Goal: Task Accomplishment & Management: Manage account settings

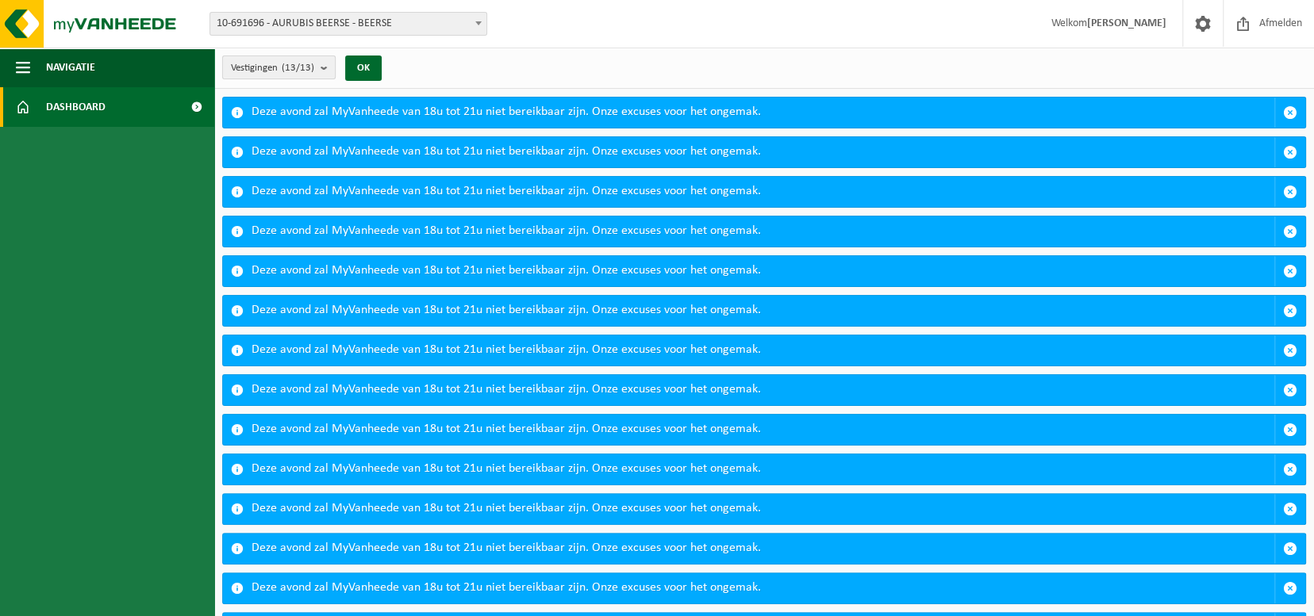
click at [264, 63] on span "Vestigingen (13/13)" at bounding box center [272, 68] width 83 height 24
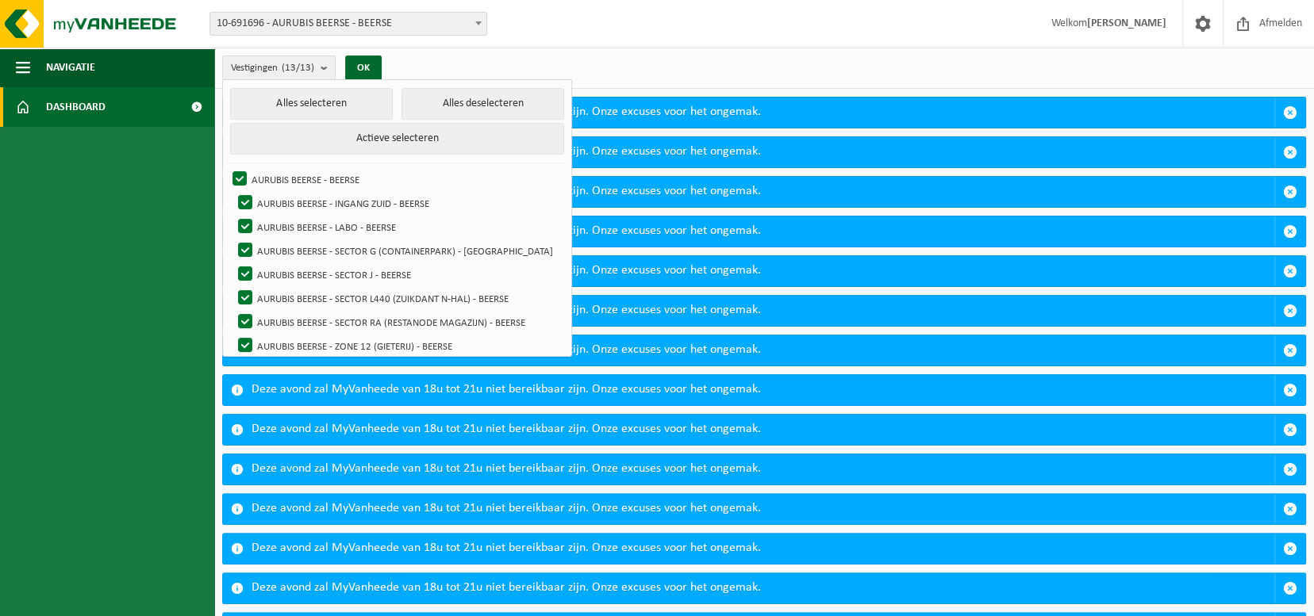
click at [305, 21] on span "10-691696 - AURUBIS BEERSE - BEERSE" at bounding box center [348, 24] width 276 height 22
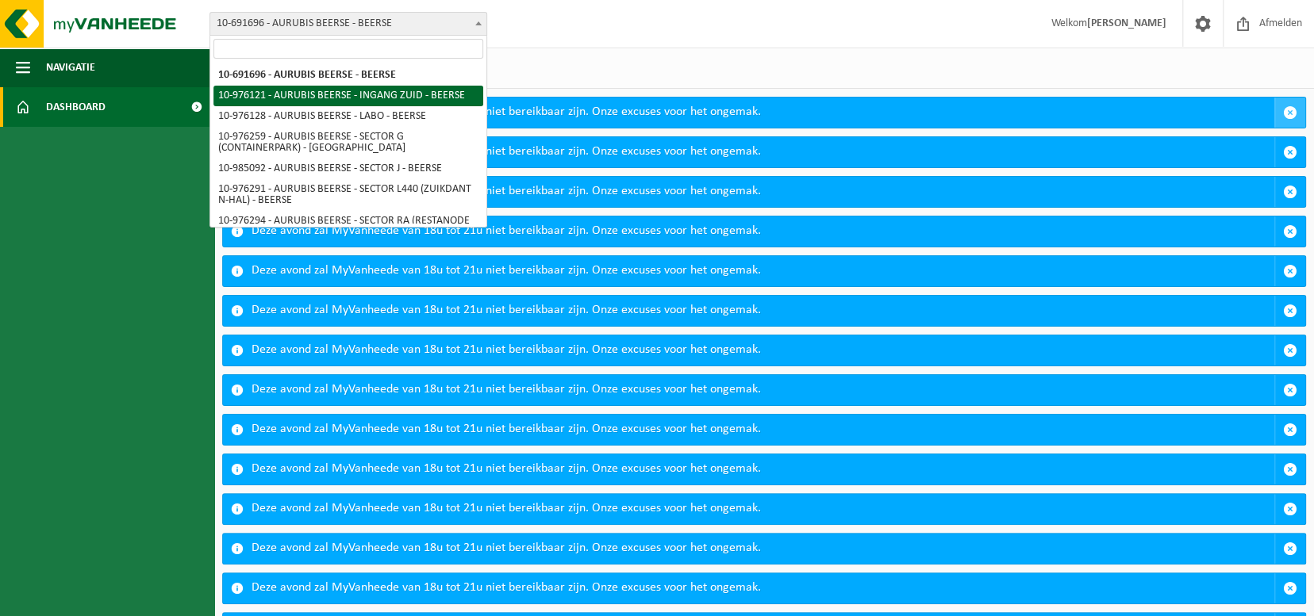
click at [1288, 111] on span "button" at bounding box center [1290, 113] width 14 height 14
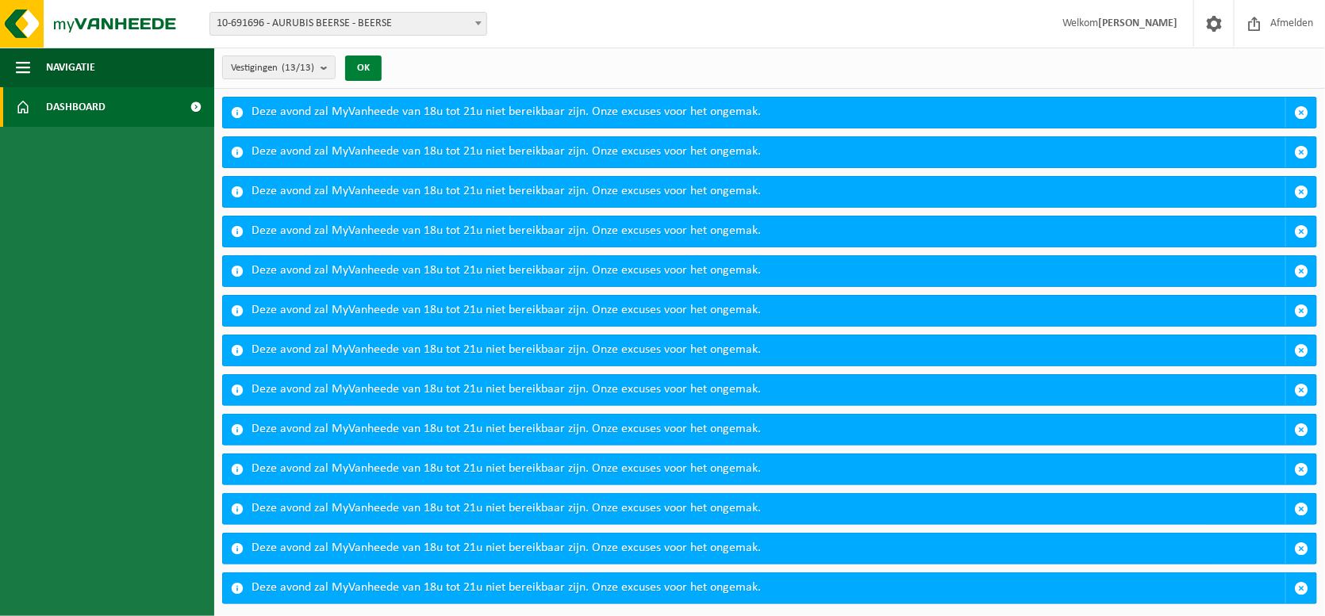
click at [372, 64] on button "OK" at bounding box center [363, 68] width 36 height 25
click at [363, 68] on button "OK" at bounding box center [363, 68] width 36 height 25
click at [314, 64] on count "(13/13)" at bounding box center [298, 68] width 33 height 10
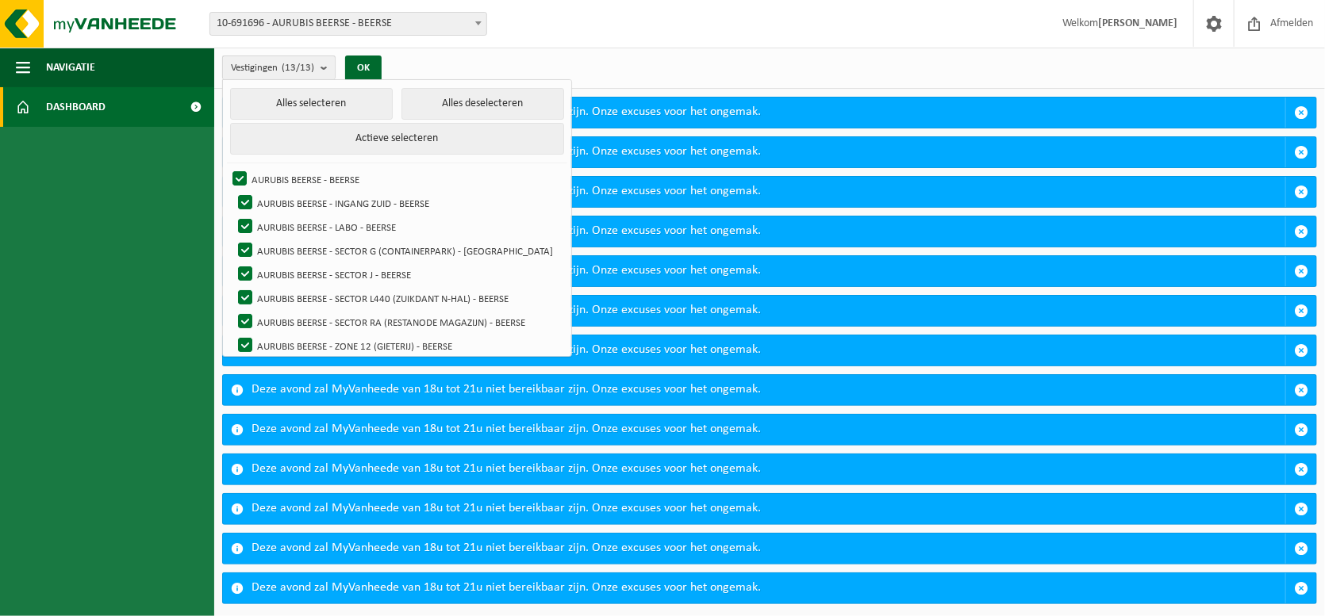
click at [296, 66] on count "(13/13)" at bounding box center [298, 68] width 33 height 10
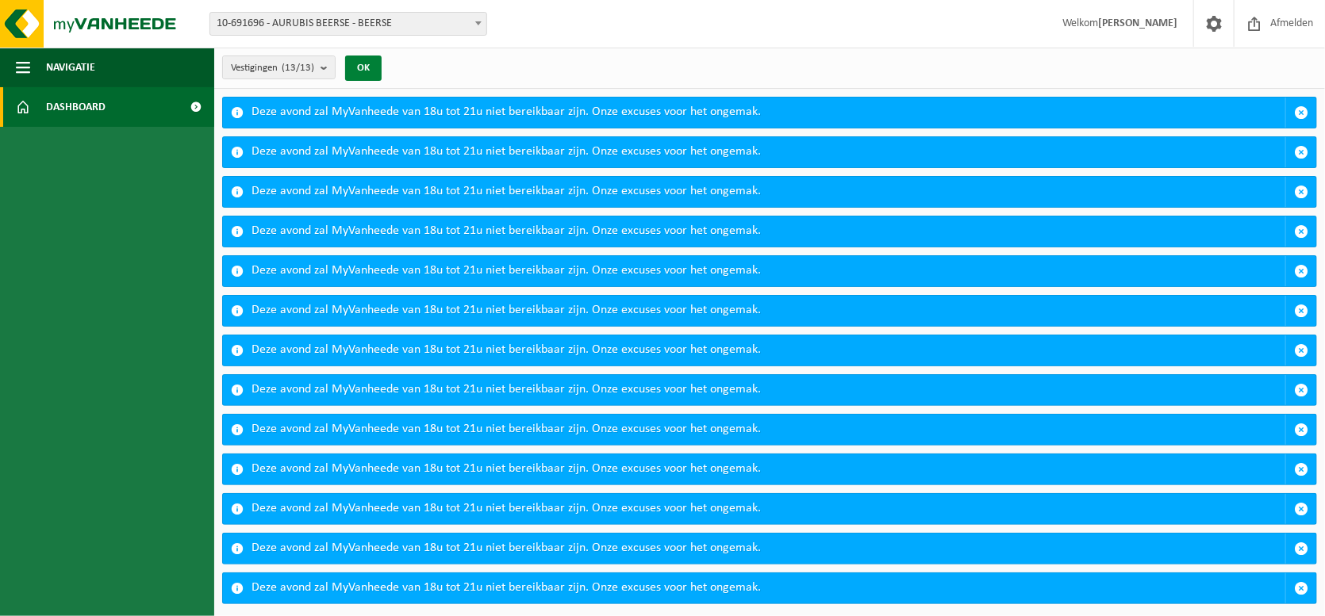
click at [372, 60] on button "OK" at bounding box center [363, 68] width 36 height 25
click at [102, 113] on span "Dashboard" at bounding box center [76, 107] width 60 height 40
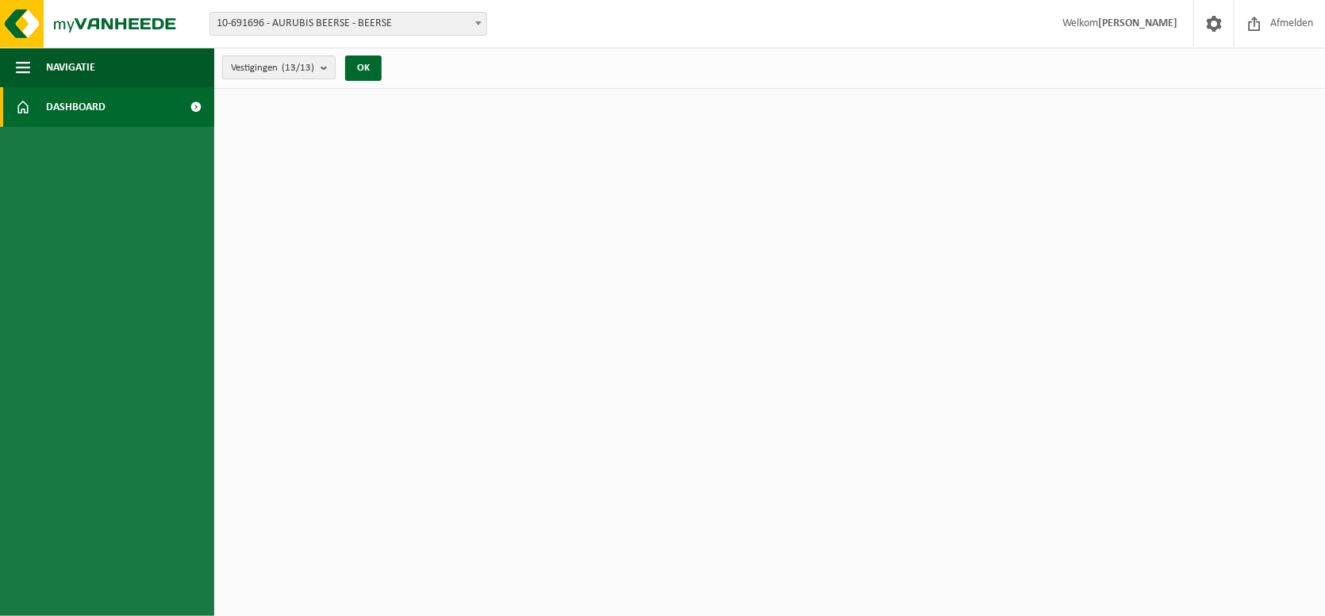
click at [272, 63] on span "Vestigingen (13/13)" at bounding box center [272, 68] width 83 height 24
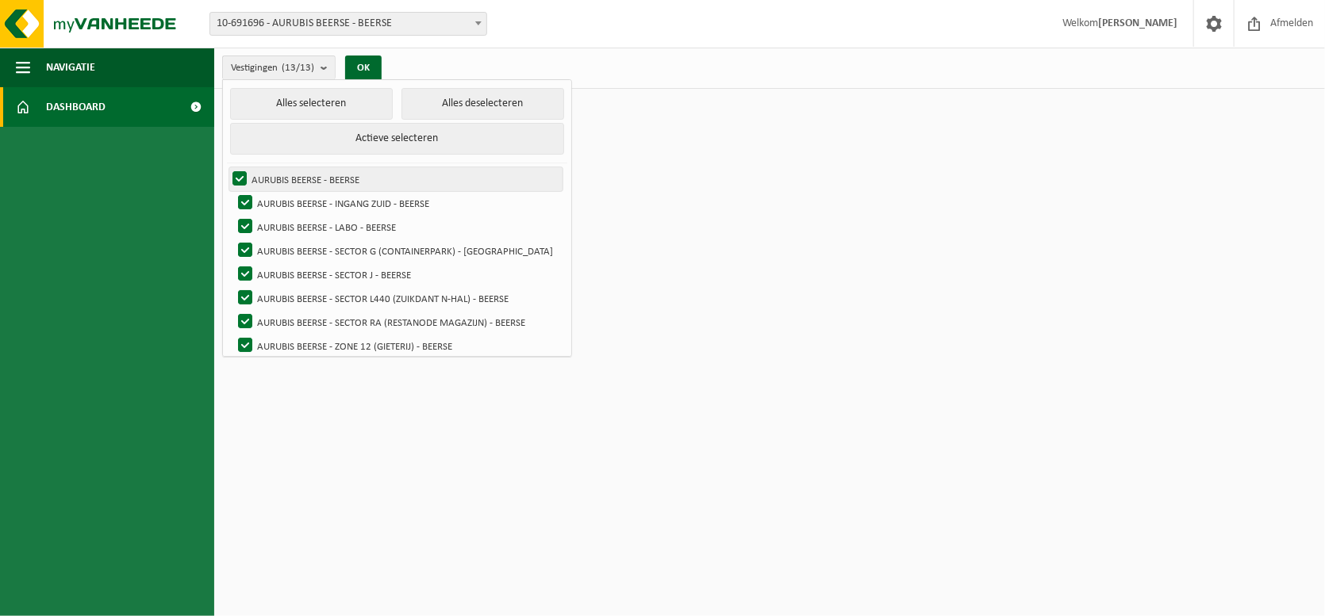
click at [275, 176] on label "AURUBIS BEERSE - BEERSE" at bounding box center [395, 179] width 333 height 24
click at [227, 167] on input "AURUBIS BEERSE - BEERSE" at bounding box center [226, 167] width 1 height 1
click at [235, 169] on label "AURUBIS BEERSE - BEERSE" at bounding box center [395, 179] width 333 height 24
click at [227, 167] on input "AURUBIS BEERSE - BEERSE" at bounding box center [226, 167] width 1 height 1
checkbox input "true"
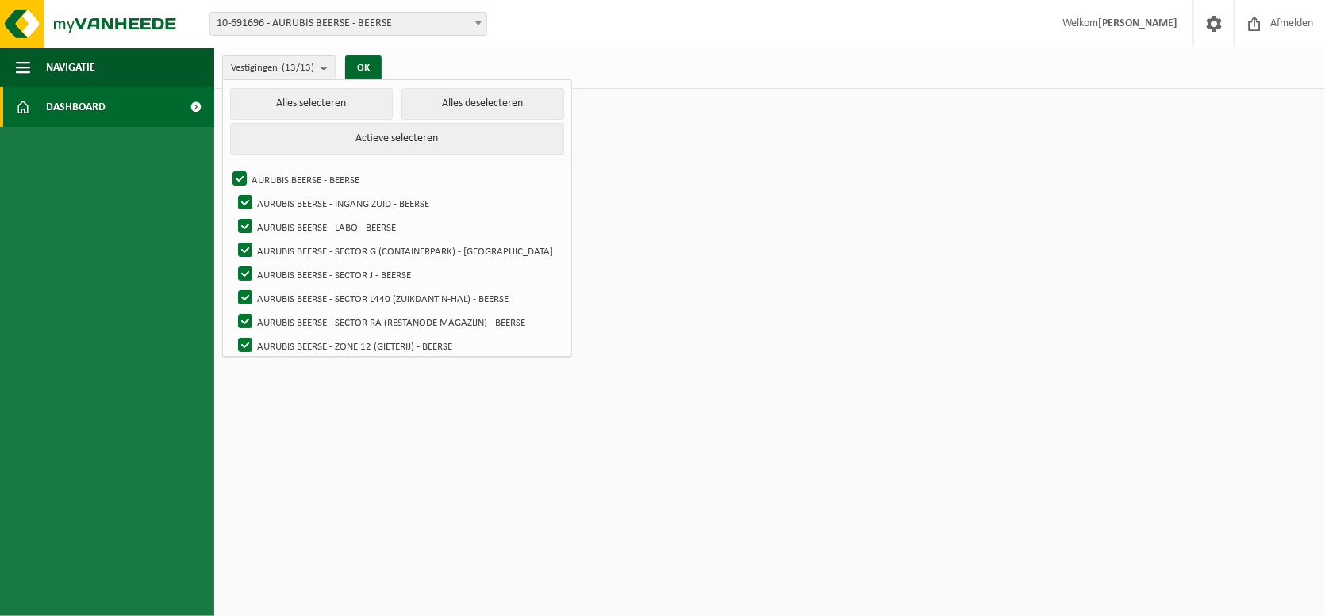
click at [839, 224] on html "Vestiging: 10-691696 - AURUBIS BEERSE - BEERSE 10-976121 - AURUBIS BEERSE - ING…" at bounding box center [662, 308] width 1325 height 616
drag, startPoint x: 64, startPoint y: 67, endPoint x: 31, endPoint y: 68, distance: 33.3
click at [52, 67] on span "Navigatie" at bounding box center [70, 68] width 49 height 40
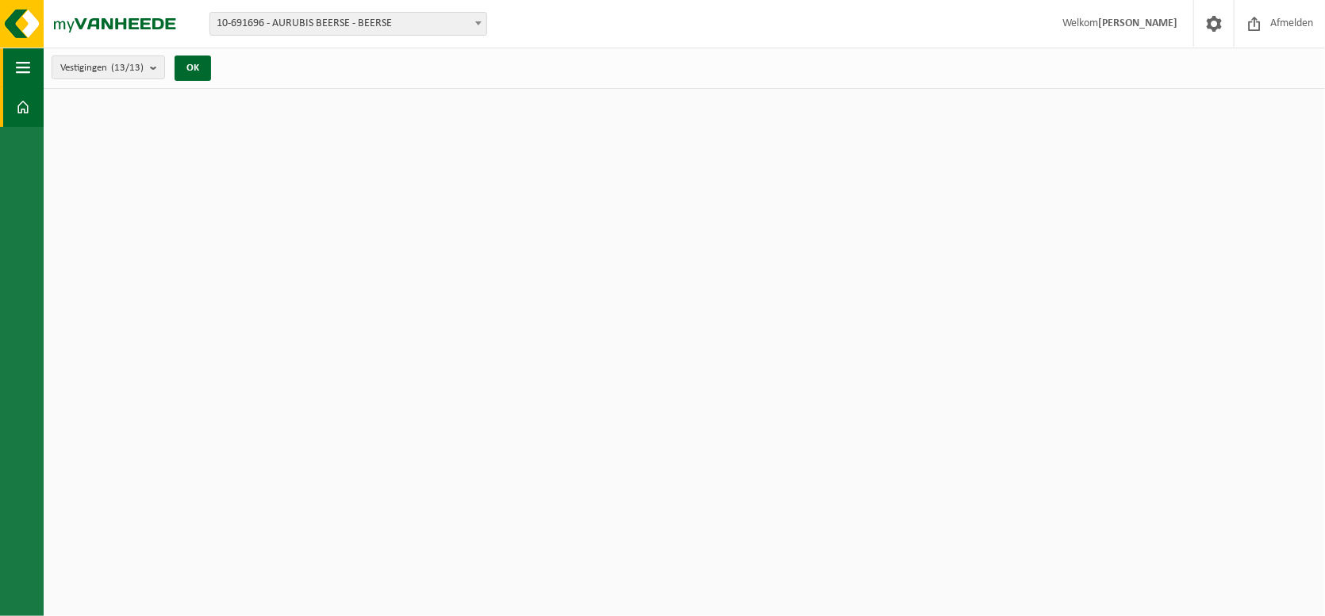
click at [23, 67] on span "button" at bounding box center [23, 68] width 14 height 40
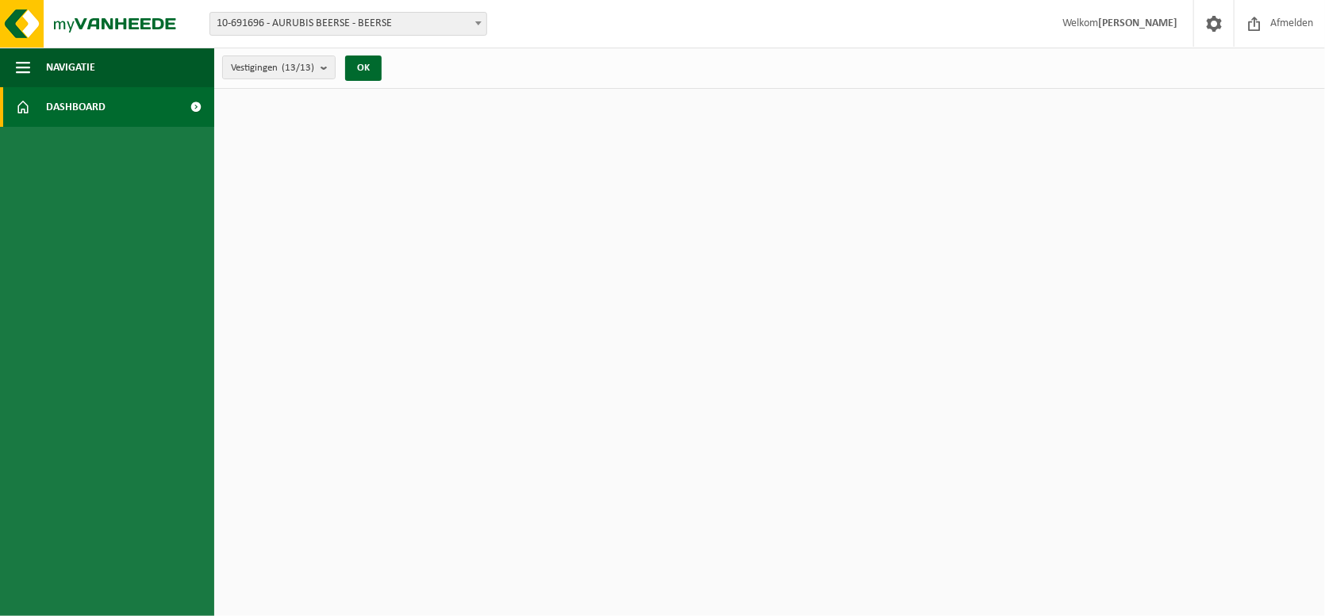
click at [17, 107] on span at bounding box center [23, 107] width 14 height 40
click at [29, 67] on span "button" at bounding box center [23, 68] width 14 height 40
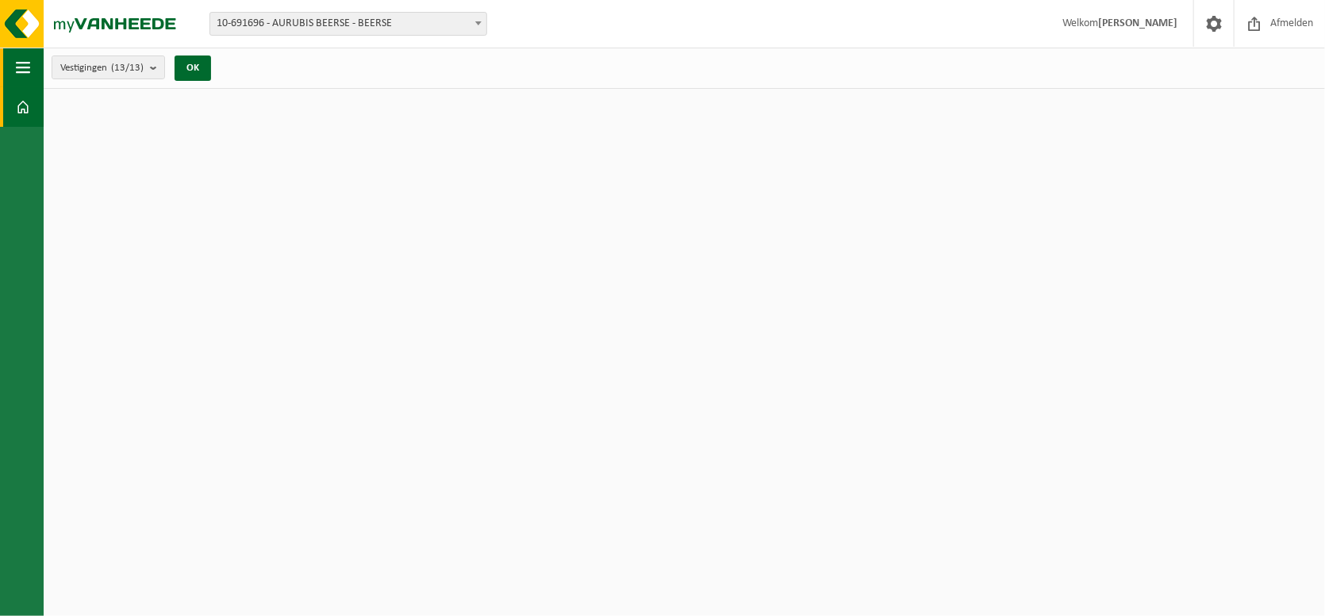
click at [20, 66] on span "button" at bounding box center [23, 68] width 14 height 40
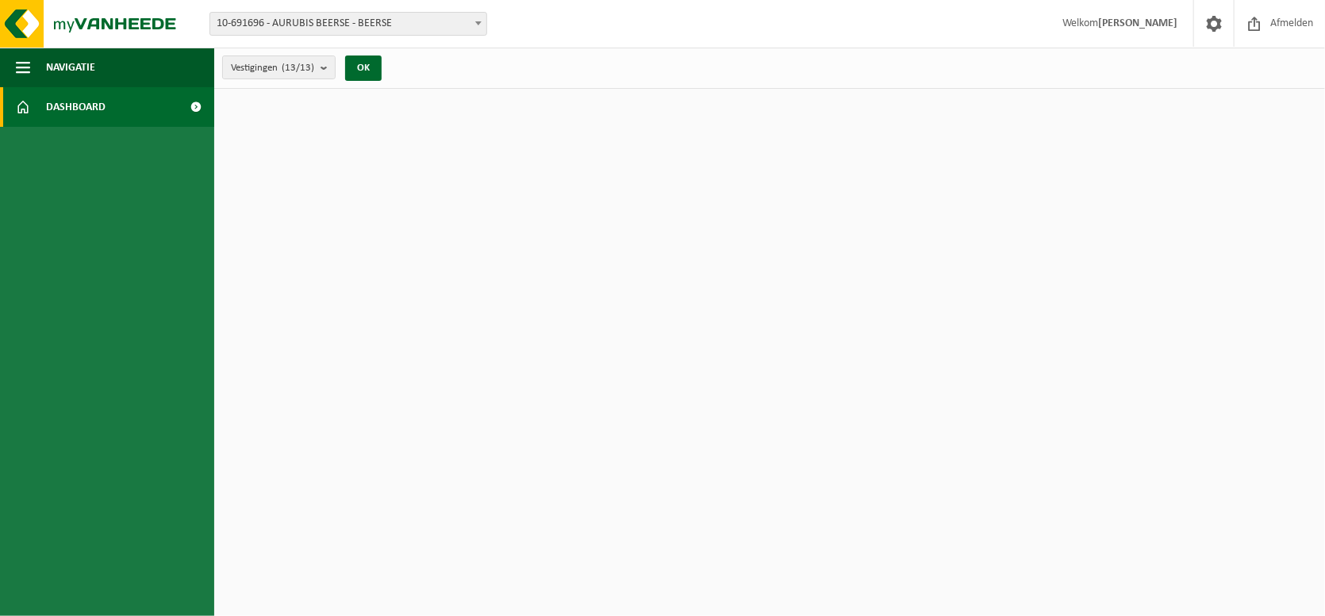
click at [17, 100] on span at bounding box center [23, 107] width 14 height 40
click at [190, 105] on span at bounding box center [197, 107] width 36 height 40
click at [43, 110] on link "Dashboard" at bounding box center [107, 107] width 214 height 40
click at [17, 106] on span at bounding box center [23, 107] width 14 height 40
